Goal: Navigation & Orientation: Find specific page/section

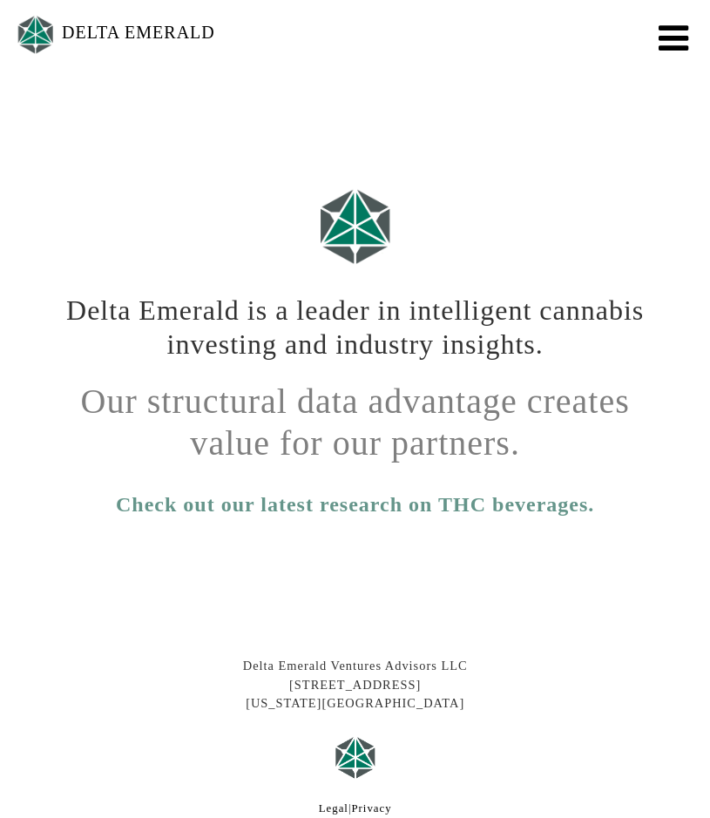
click at [668, 49] on span "Toggle navigation" at bounding box center [674, 38] width 30 height 35
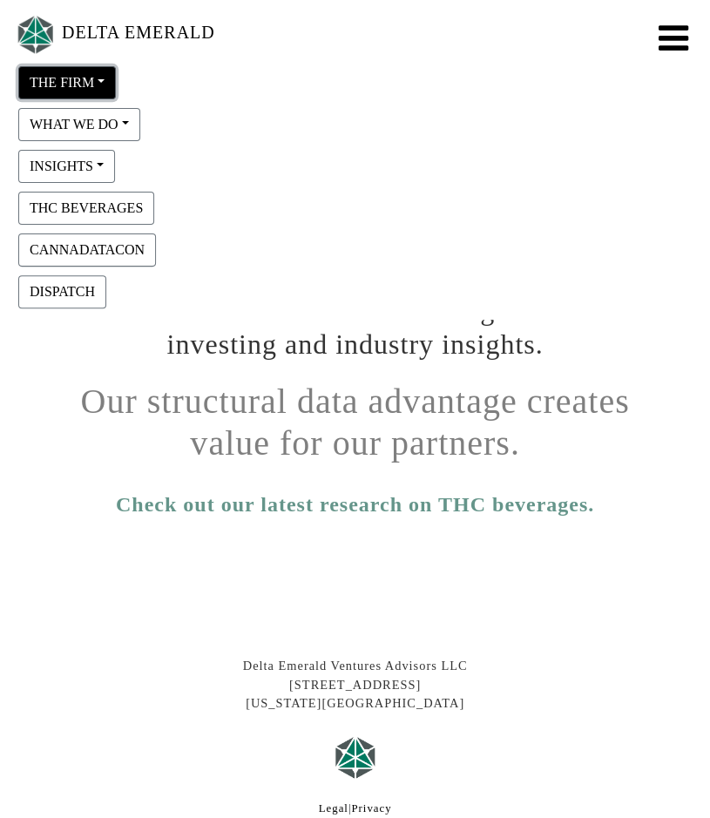
click at [96, 90] on button "THE FIRM" at bounding box center [67, 82] width 98 height 33
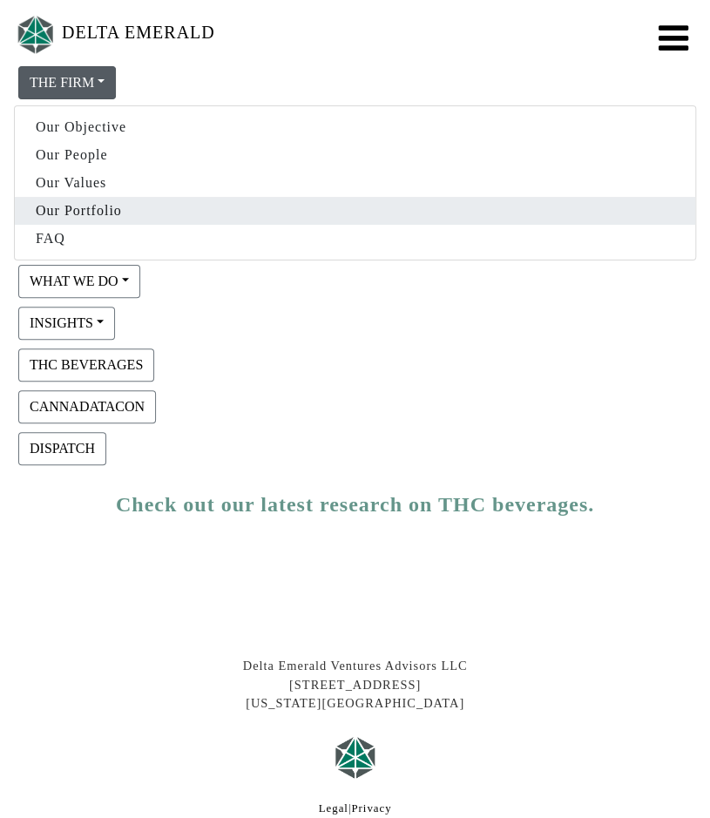
click at [91, 214] on link "Our Portfolio" at bounding box center [355, 211] width 681 height 28
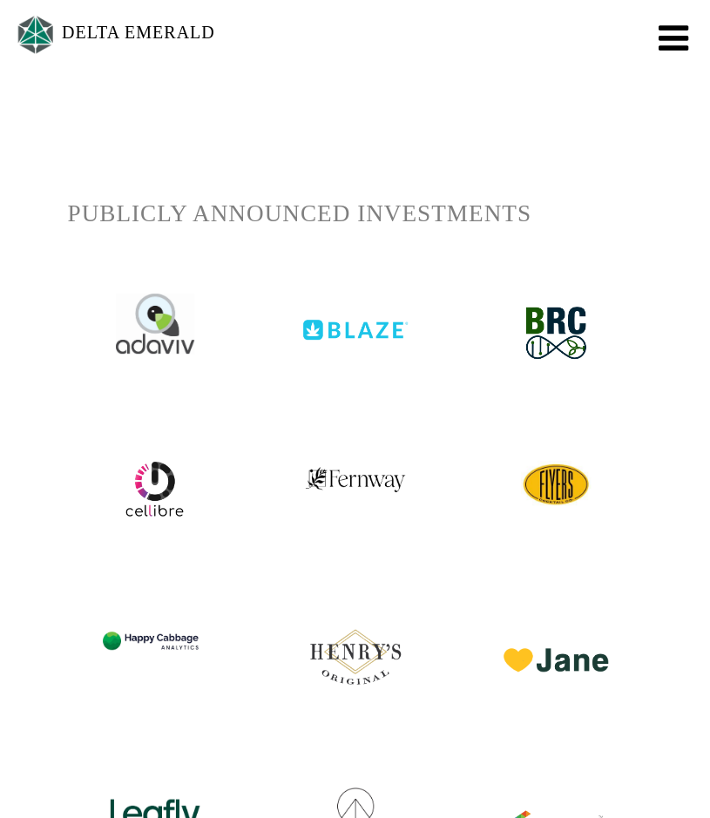
click at [673, 47] on span "Toggle navigation" at bounding box center [674, 38] width 30 height 35
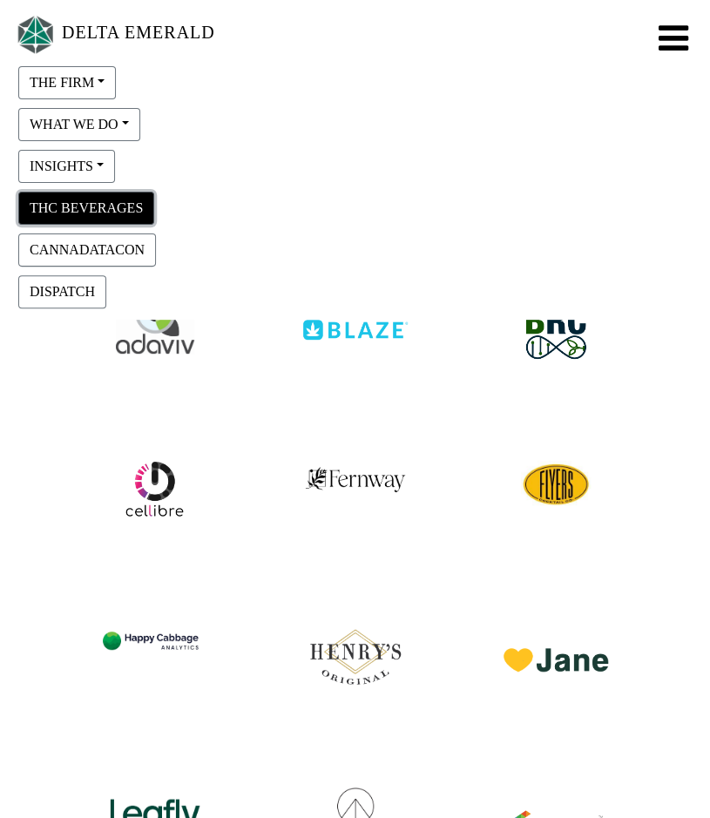
click at [141, 214] on button "THC BEVERAGES" at bounding box center [86, 208] width 136 height 33
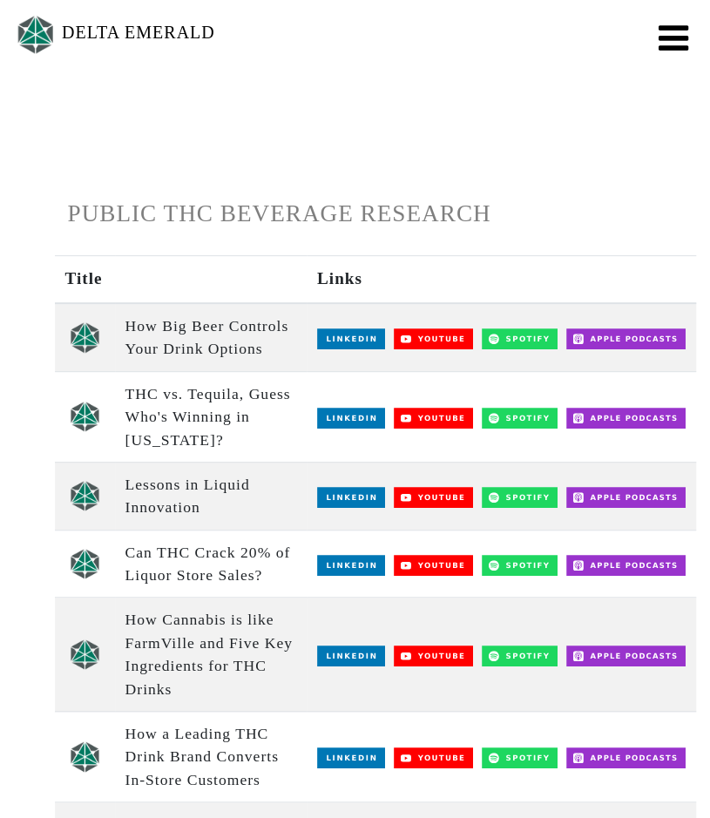
click at [665, 51] on span "Toggle navigation" at bounding box center [674, 38] width 30 height 35
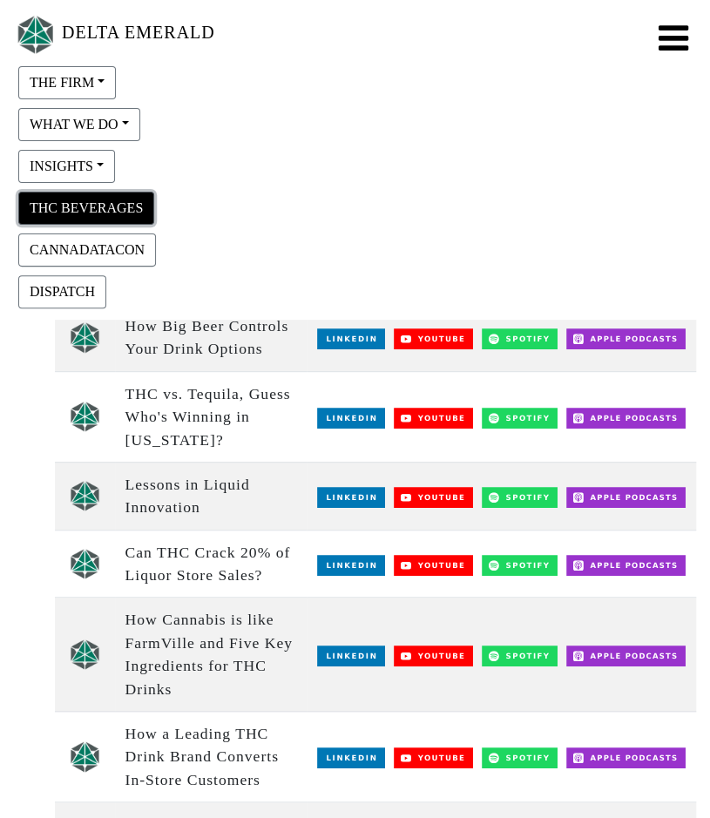
click at [113, 195] on button "THC BEVERAGES" at bounding box center [86, 208] width 136 height 33
click at [136, 212] on button "THC BEVERAGES" at bounding box center [86, 208] width 136 height 33
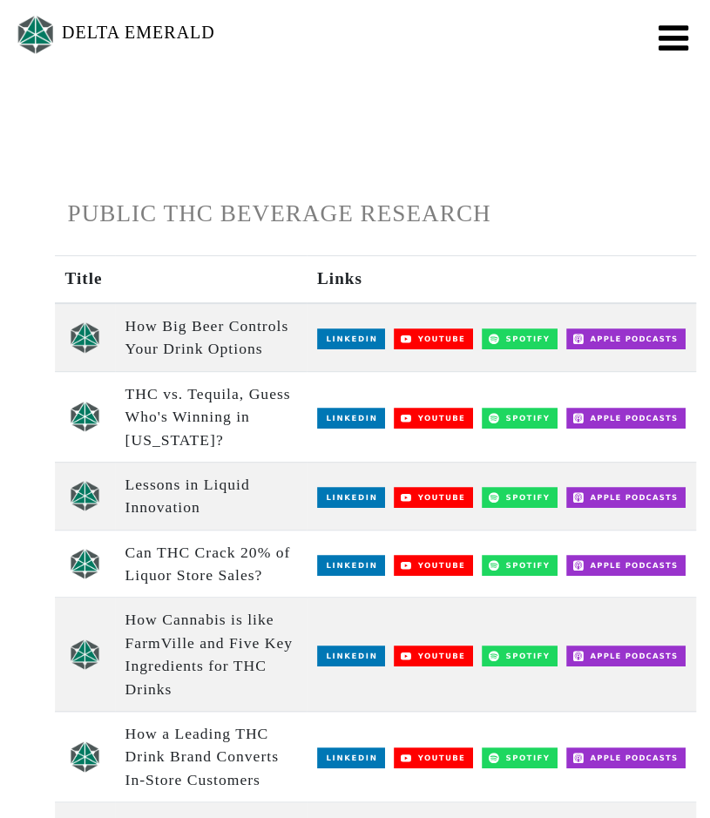
click at [659, 43] on span "Toggle navigation" at bounding box center [674, 38] width 30 height 35
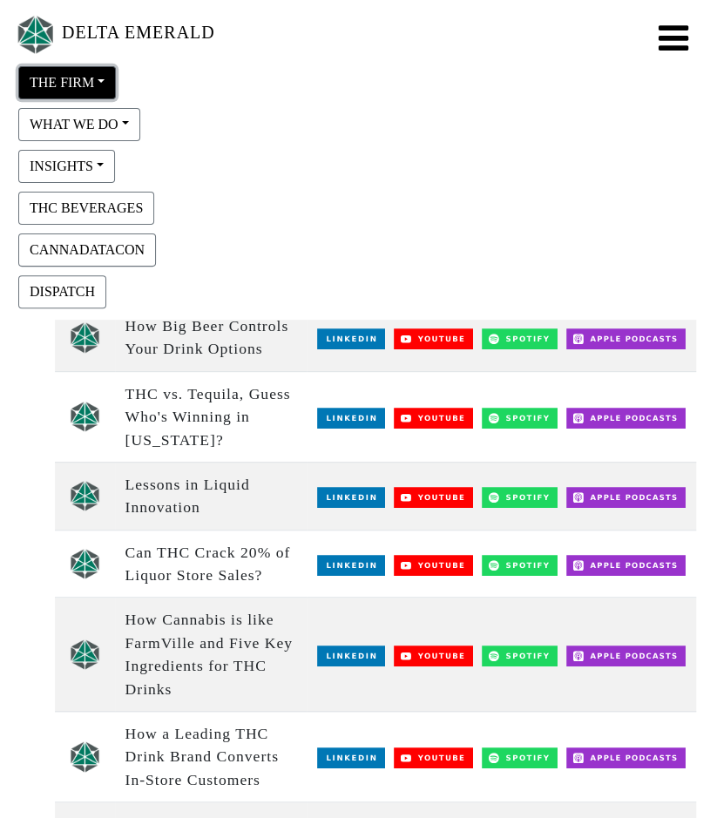
click at [105, 86] on button "THE FIRM" at bounding box center [67, 82] width 98 height 33
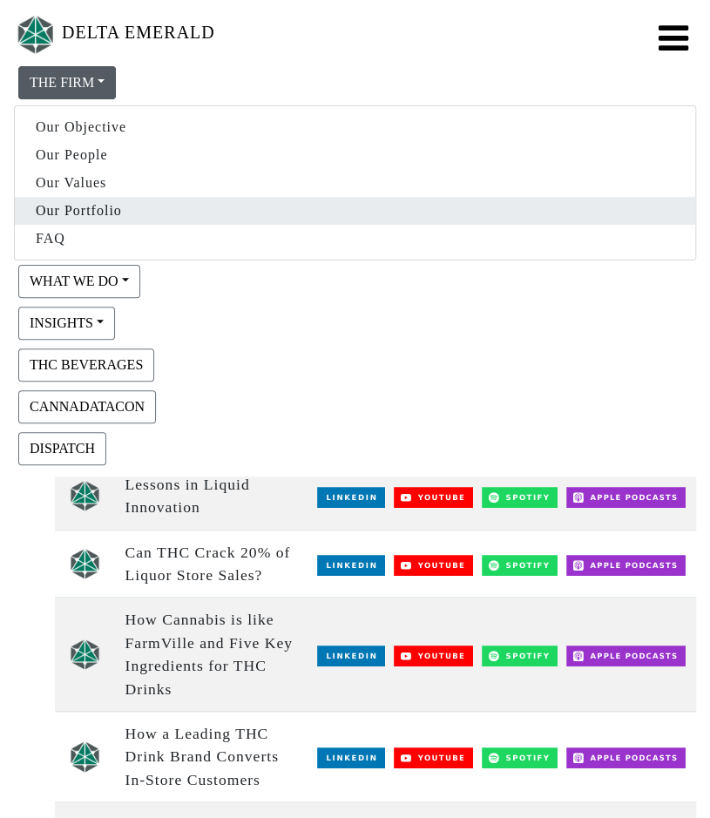
click at [101, 200] on link "Our Portfolio" at bounding box center [355, 211] width 681 height 28
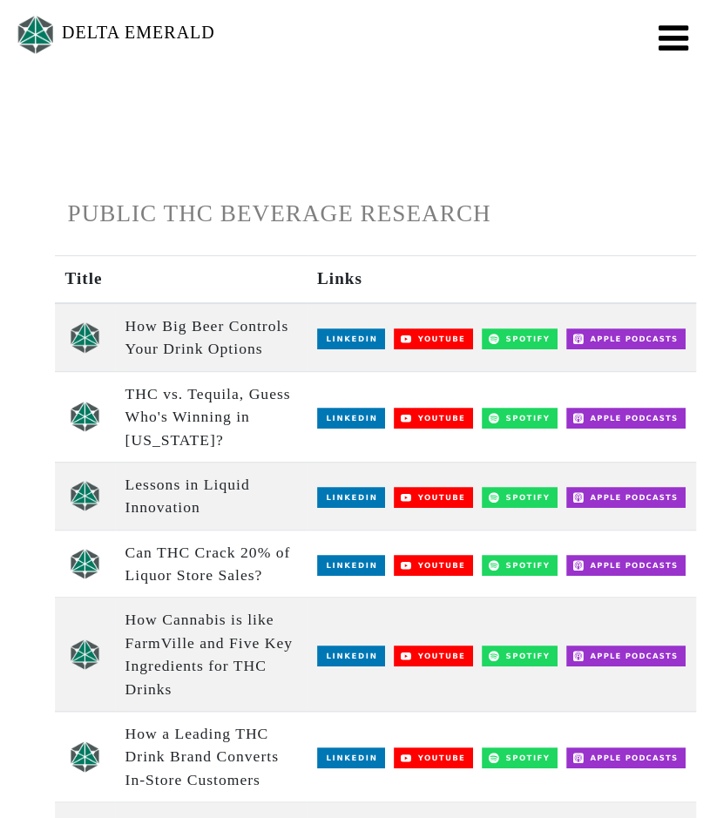
click at [668, 48] on span "Toggle navigation" at bounding box center [674, 38] width 30 height 35
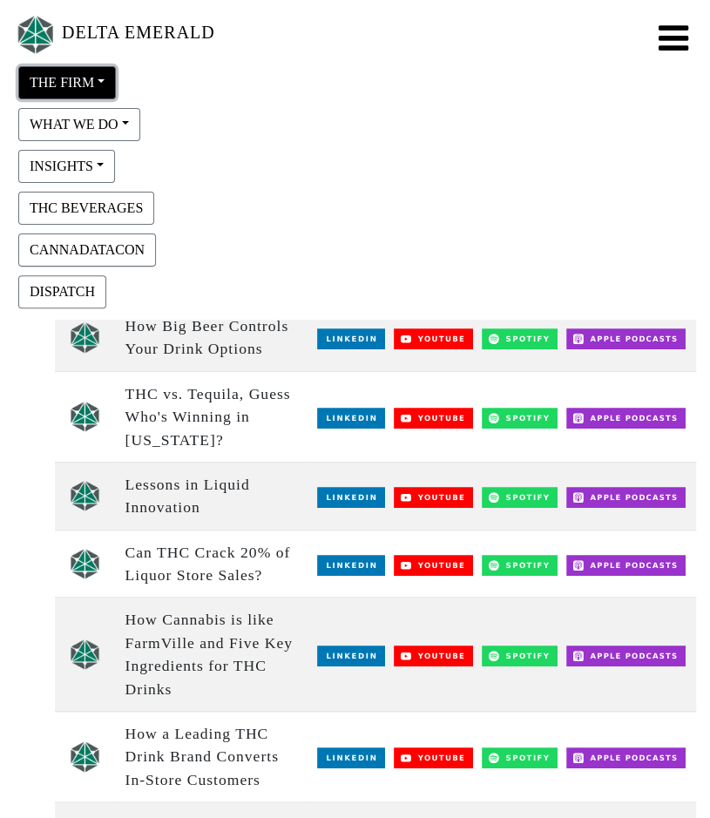
click at [88, 89] on button "THE FIRM" at bounding box center [67, 82] width 98 height 33
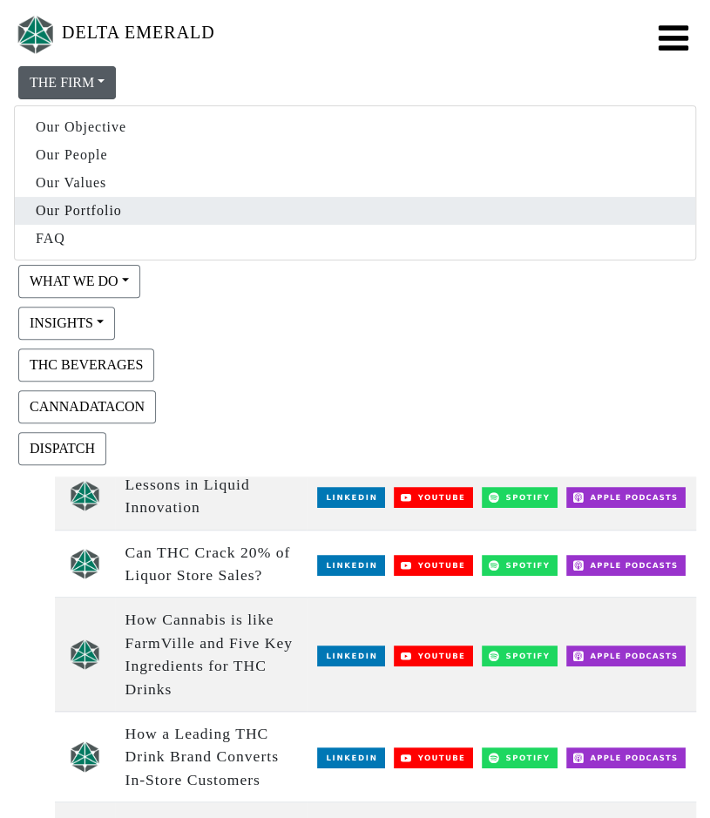
click at [102, 197] on link "Our Portfolio" at bounding box center [355, 211] width 681 height 28
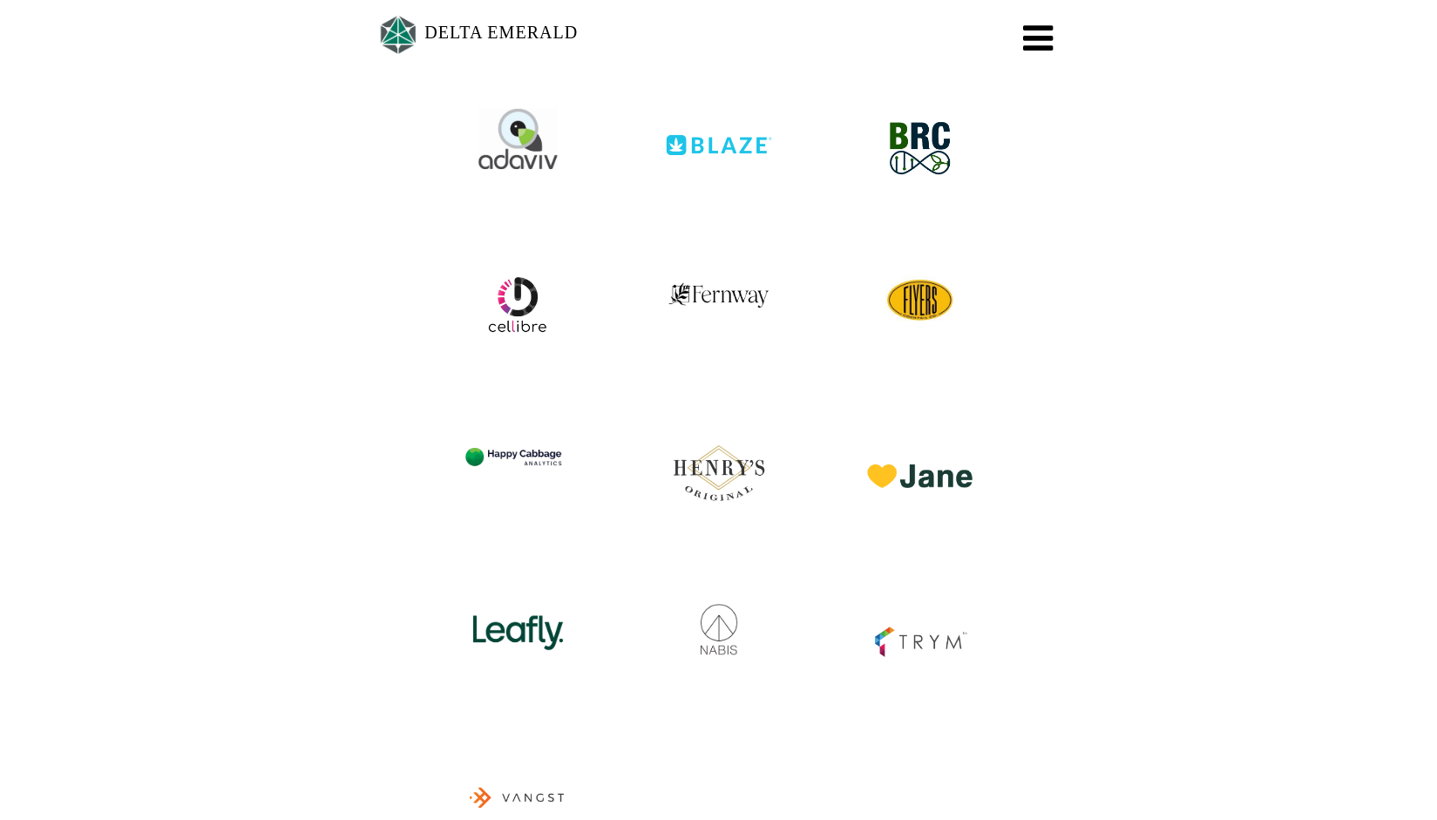
scroll to position [197, 0]
